Goal: Information Seeking & Learning: Learn about a topic

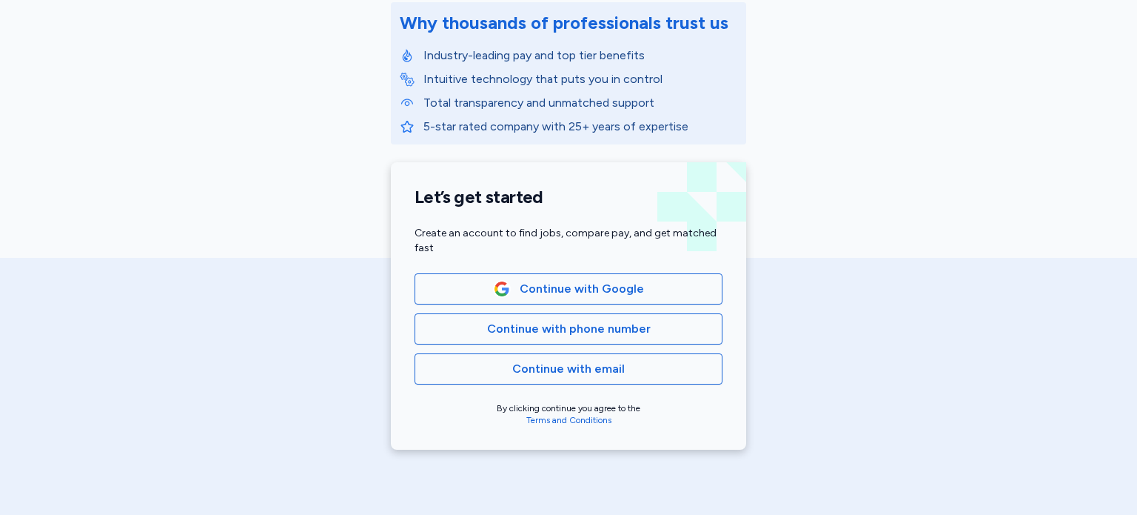
scroll to position [187, 0]
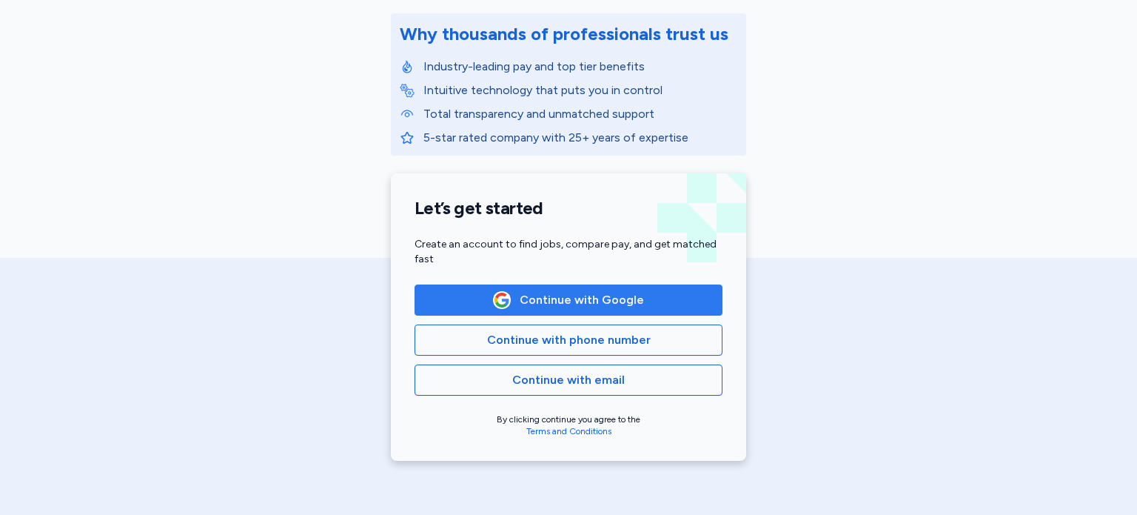
click at [604, 313] on button "Continue with Google" at bounding box center [569, 299] width 308 height 31
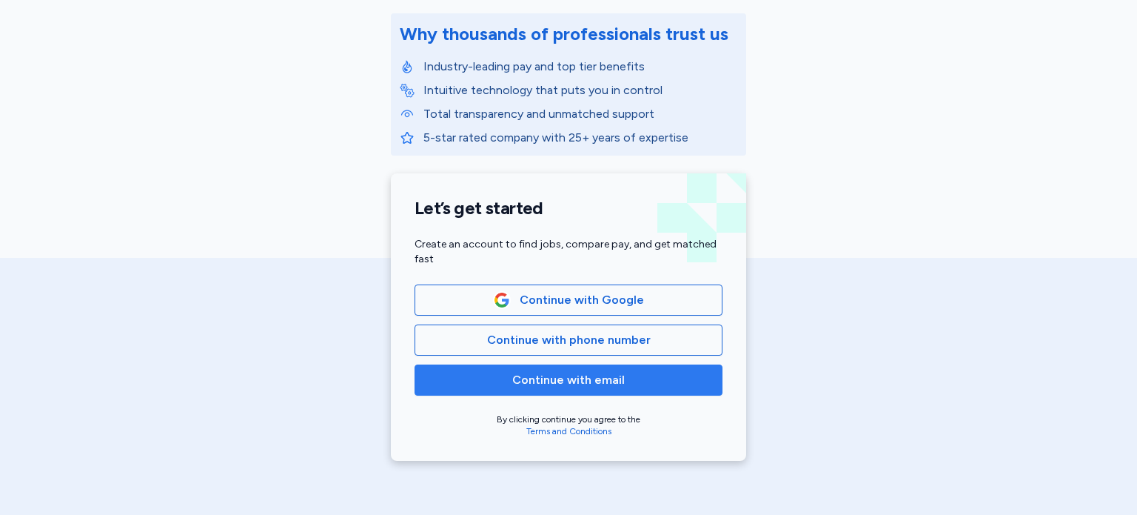
click at [572, 379] on span "Continue with email" at bounding box center [568, 380] width 113 height 18
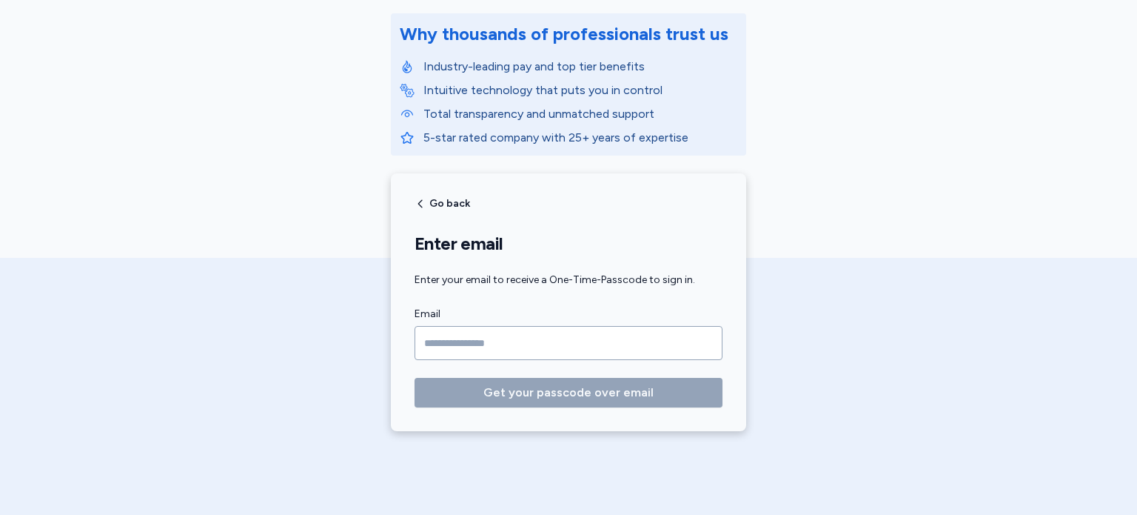
click at [549, 331] on input "Email" at bounding box center [569, 343] width 308 height 34
click at [526, 350] on input "Email" at bounding box center [569, 343] width 308 height 34
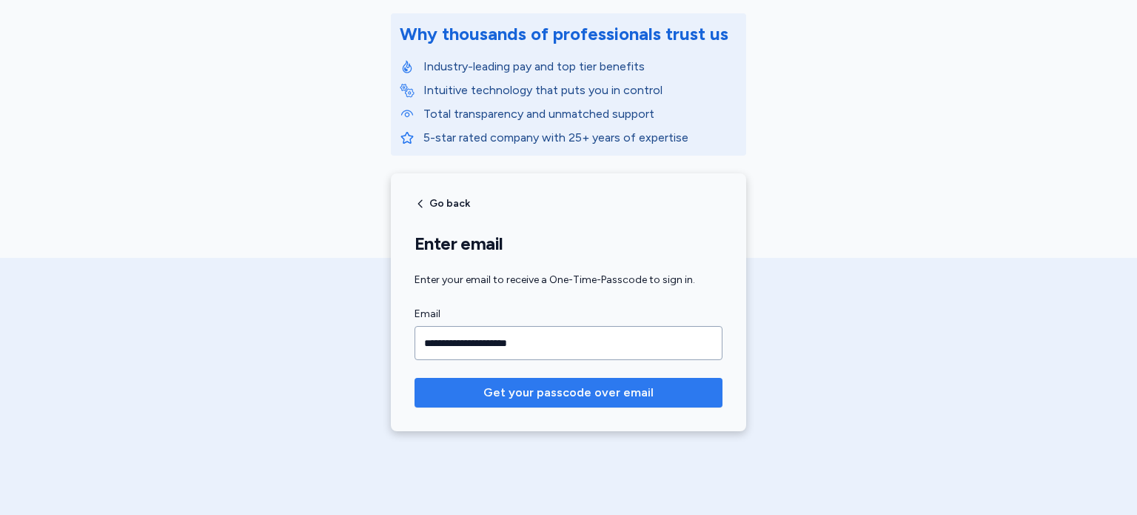
type input "**********"
click at [528, 384] on span "Get your passcode over email" at bounding box center [569, 393] width 170 height 18
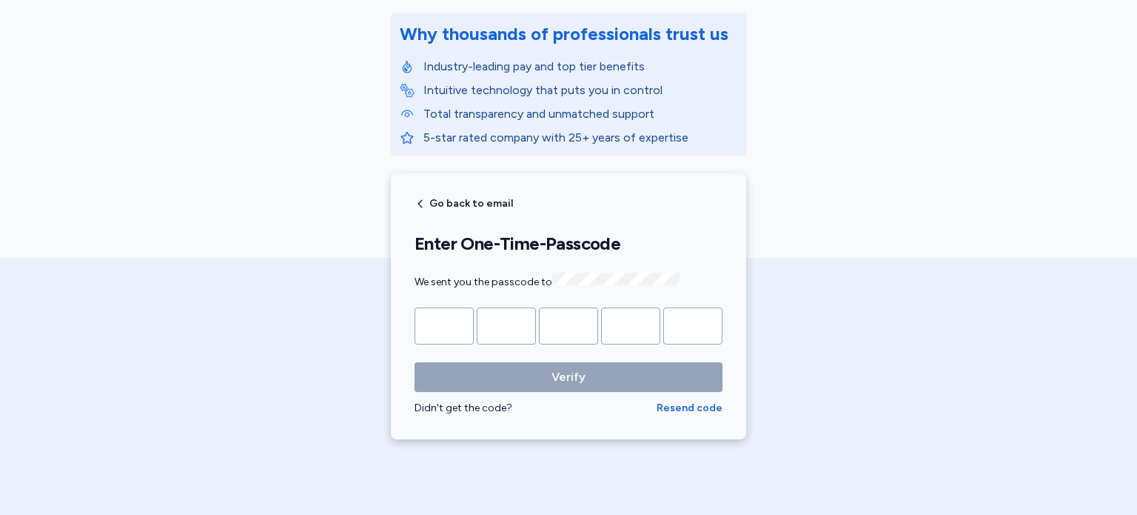
type input "*"
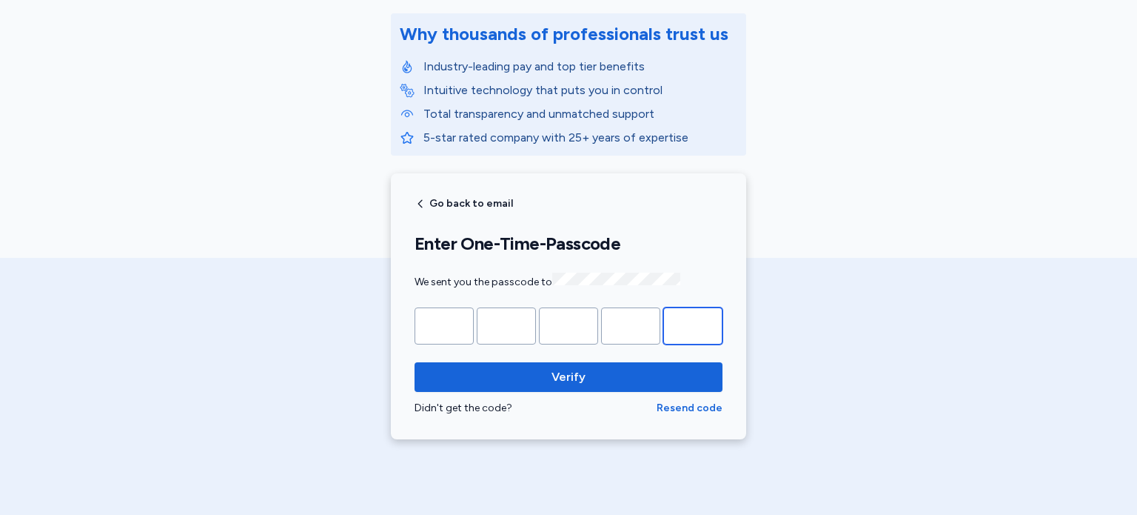
type input "*"
click at [415, 362] on button "Verify" at bounding box center [569, 377] width 308 height 30
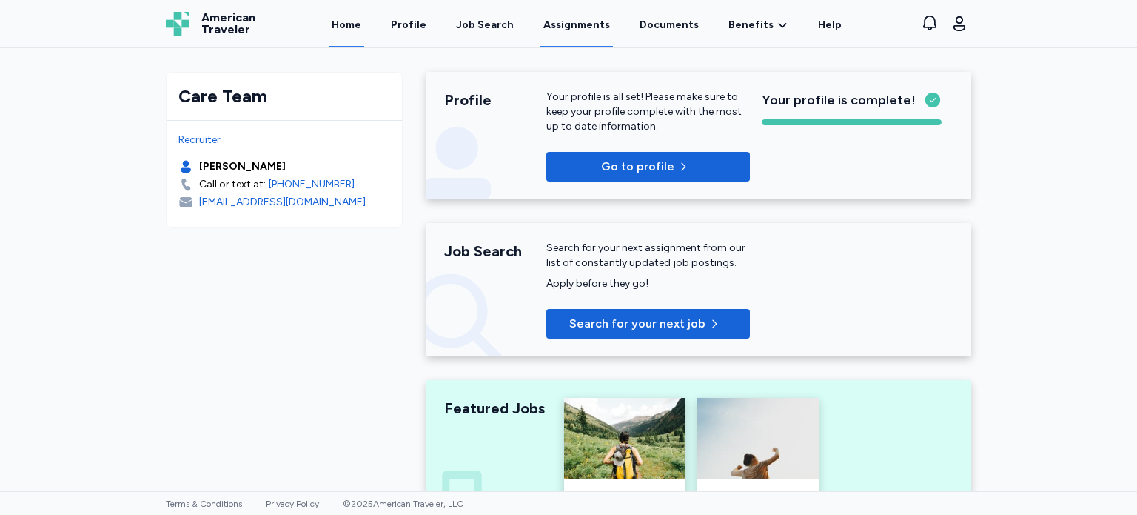
click at [566, 32] on link "Assignments" at bounding box center [577, 24] width 73 height 46
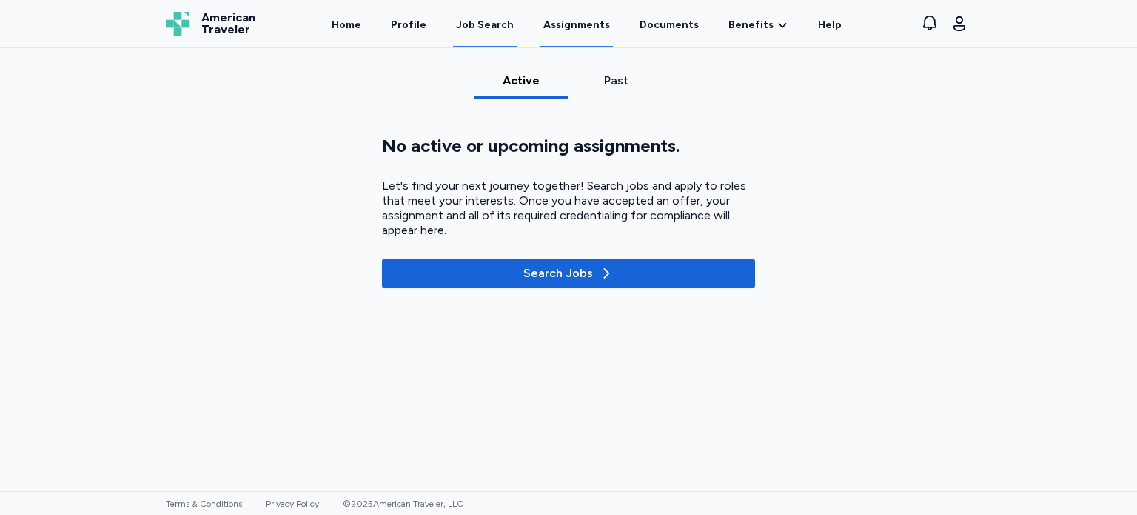
click at [501, 28] on div "Job Search" at bounding box center [485, 25] width 58 height 15
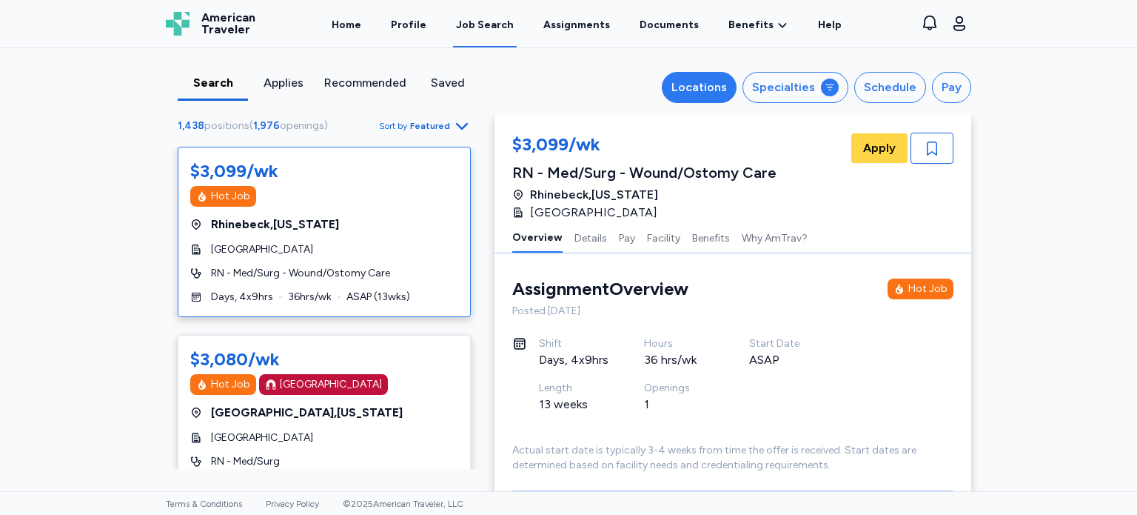
click at [724, 78] on div "Locations" at bounding box center [700, 87] width 56 height 18
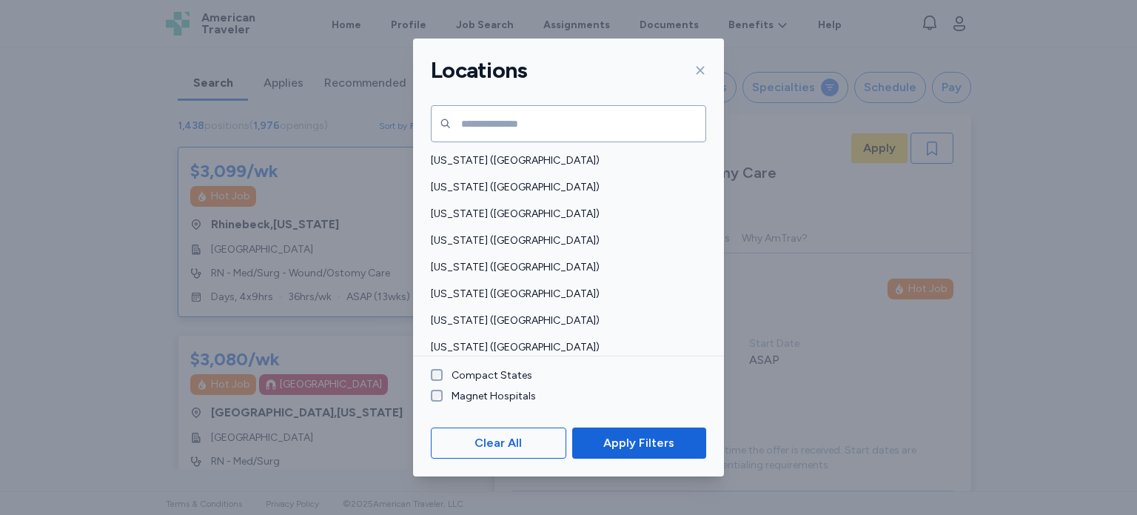
scroll to position [103, 0]
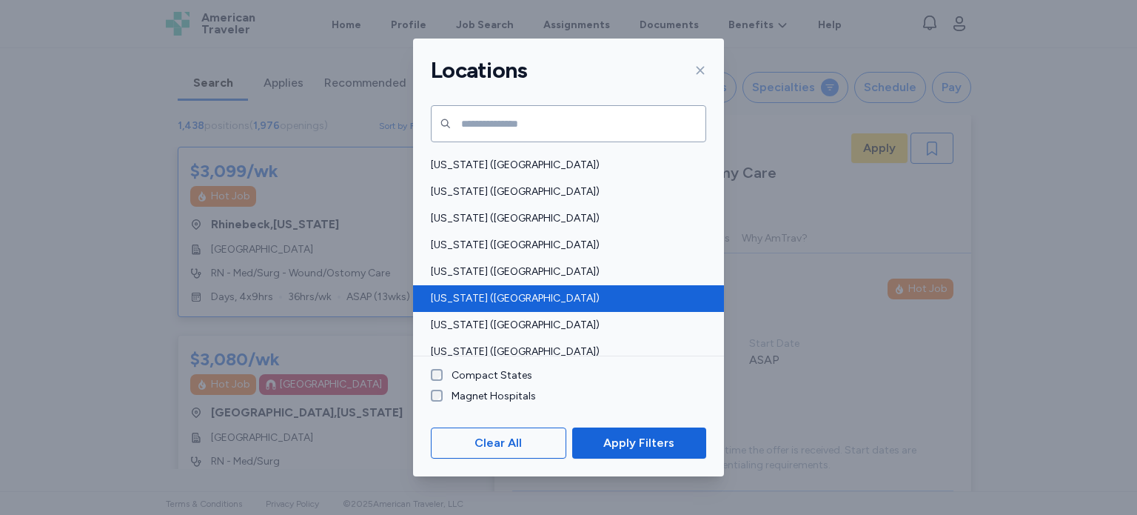
click at [596, 294] on span "[US_STATE] ([GEOGRAPHIC_DATA])" at bounding box center [564, 298] width 267 height 15
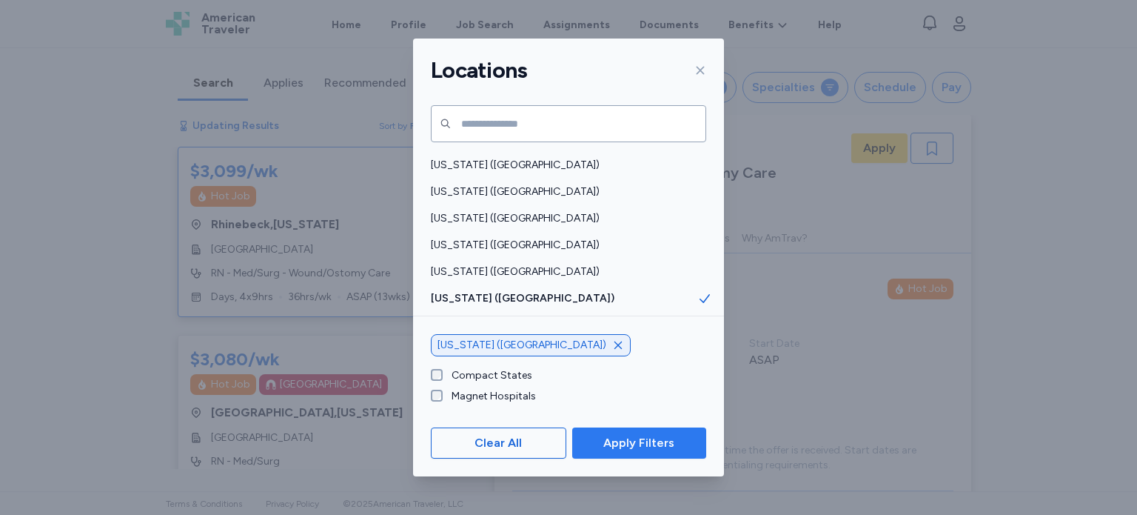
click at [644, 455] on button "Apply Filters" at bounding box center [639, 442] width 134 height 31
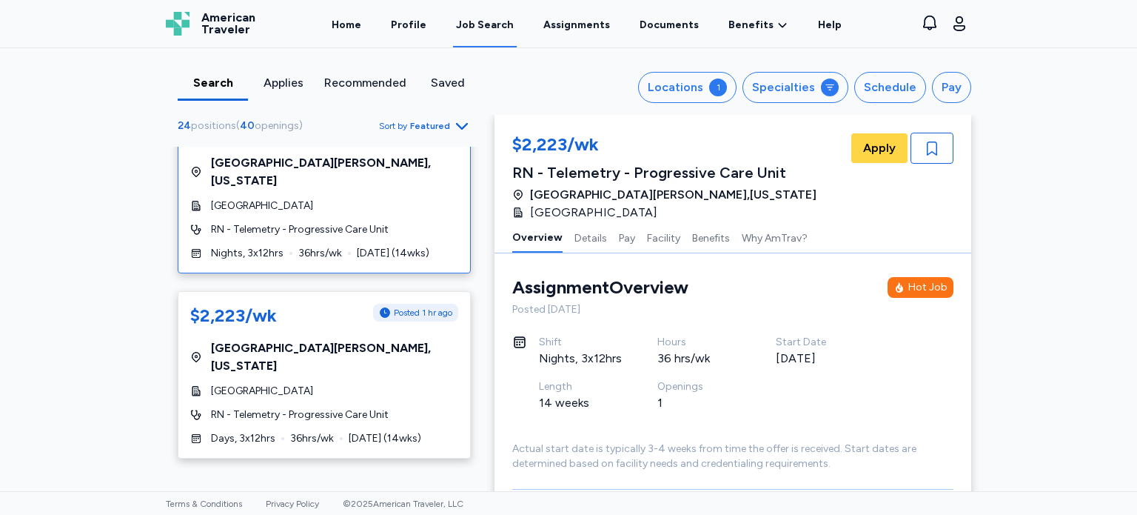
scroll to position [121, 0]
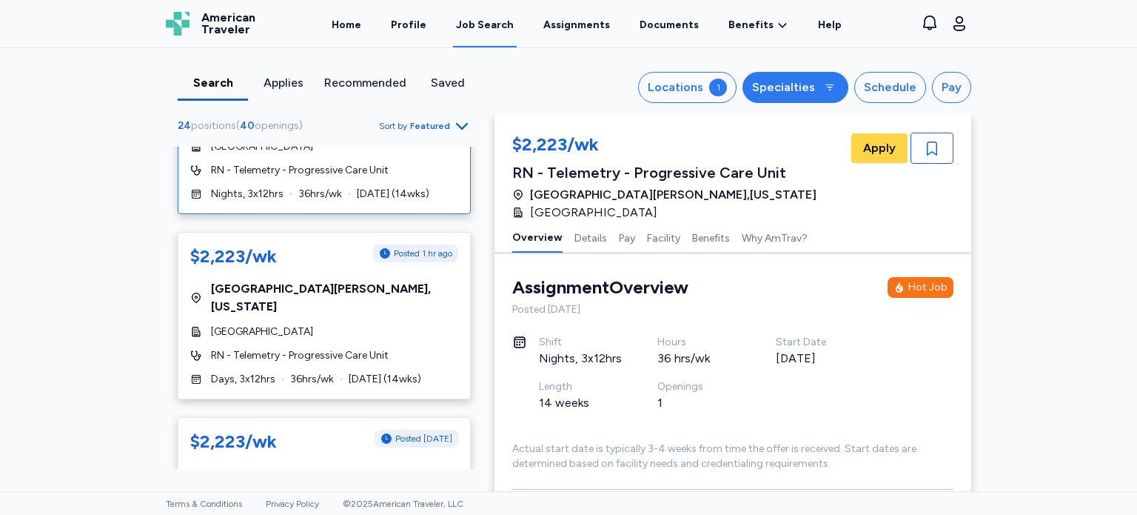
click at [812, 80] on div "Specialties" at bounding box center [783, 87] width 63 height 18
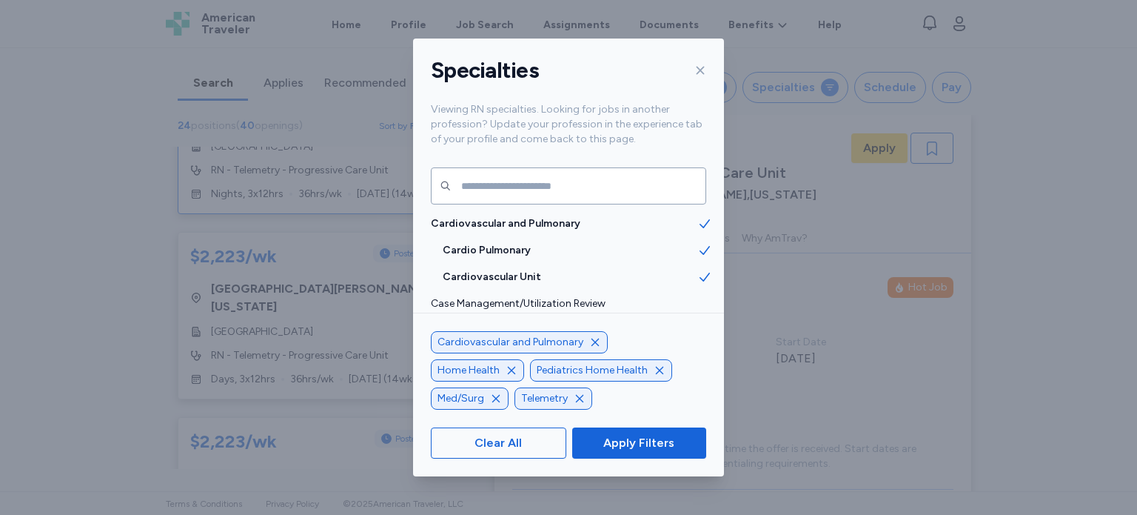
click at [701, 70] on icon at bounding box center [701, 71] width 8 height 8
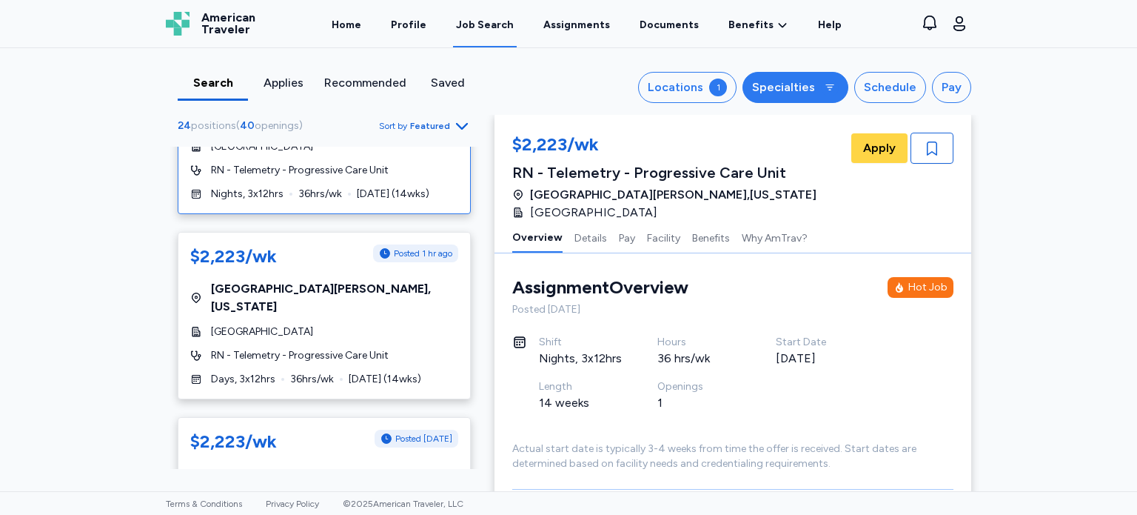
click at [829, 86] on icon "button" at bounding box center [830, 87] width 12 height 12
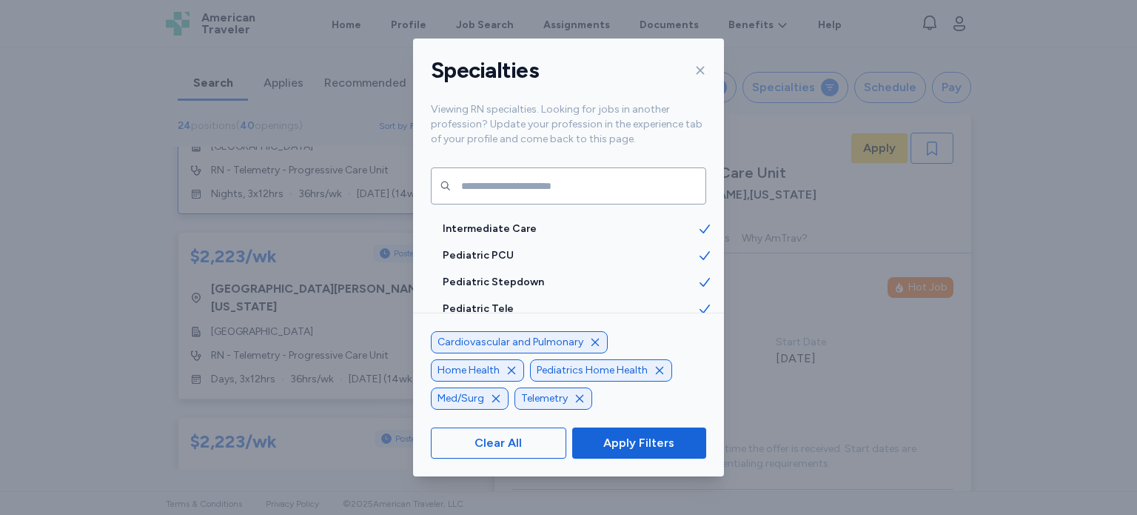
scroll to position [3441, 0]
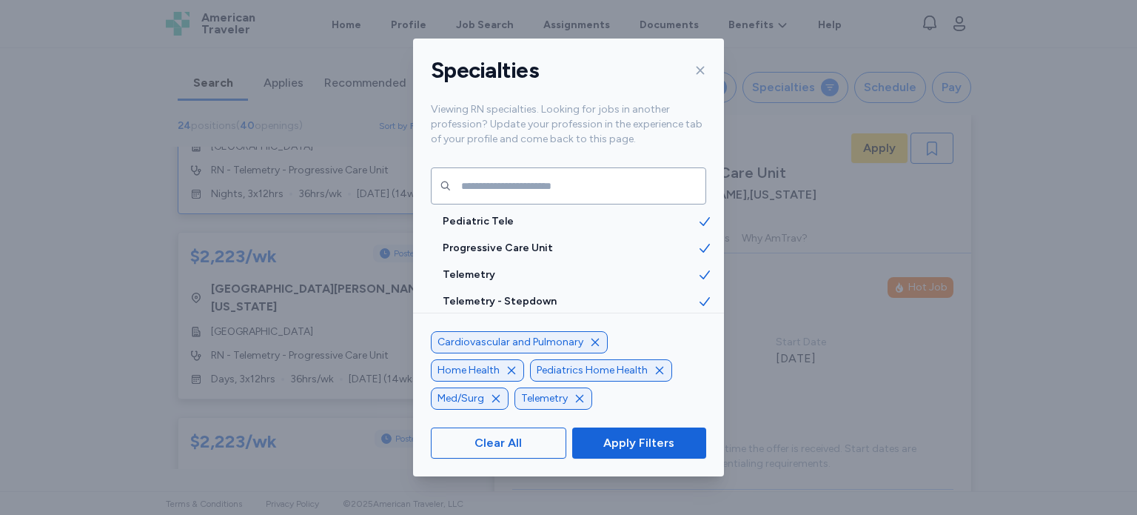
click at [701, 73] on icon at bounding box center [701, 70] width 12 height 12
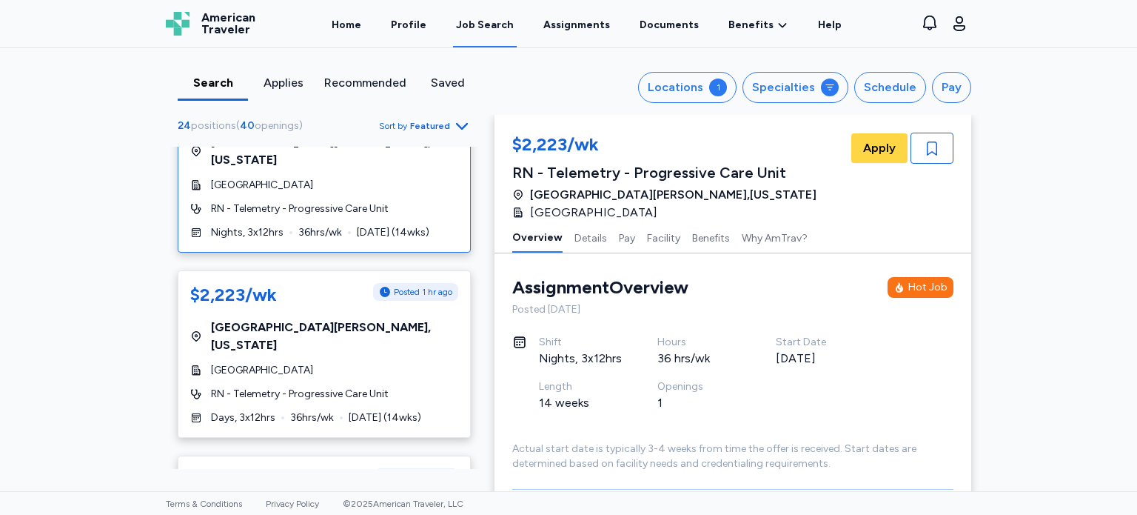
scroll to position [91, 0]
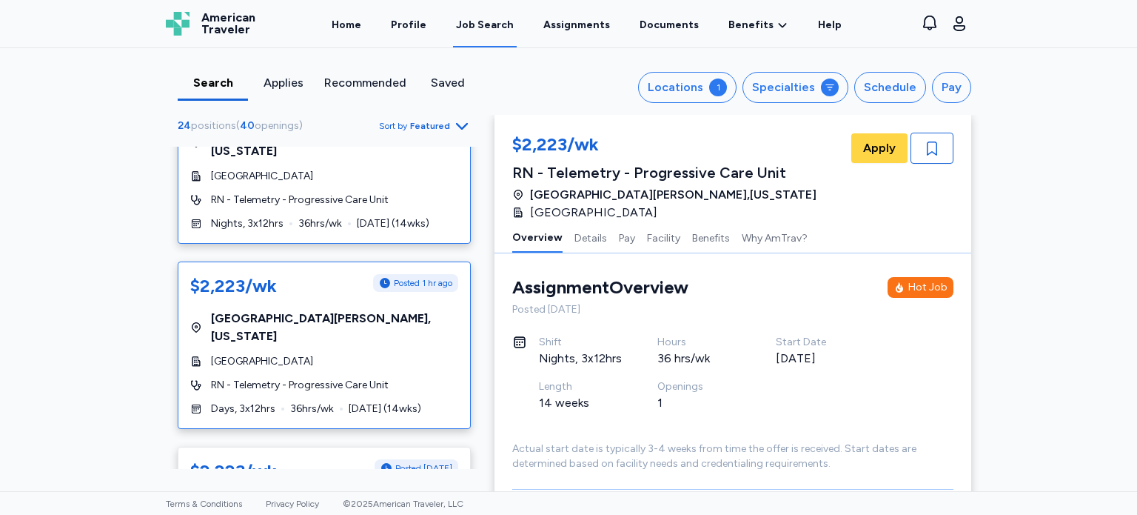
click at [344, 354] on div "[GEOGRAPHIC_DATA]" at bounding box center [324, 361] width 268 height 15
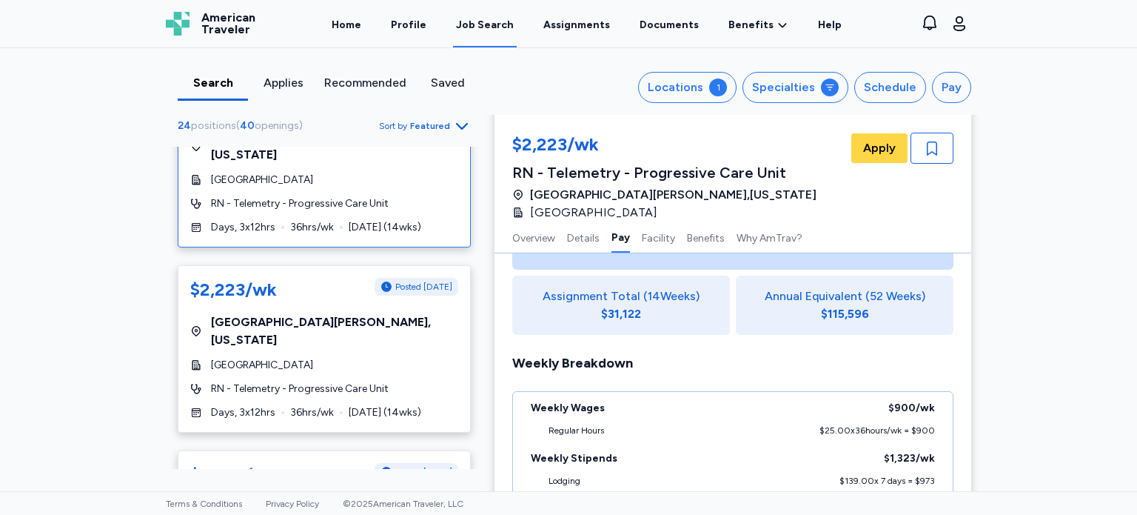
scroll to position [679, 0]
